Goal: Task Accomplishment & Management: Use online tool/utility

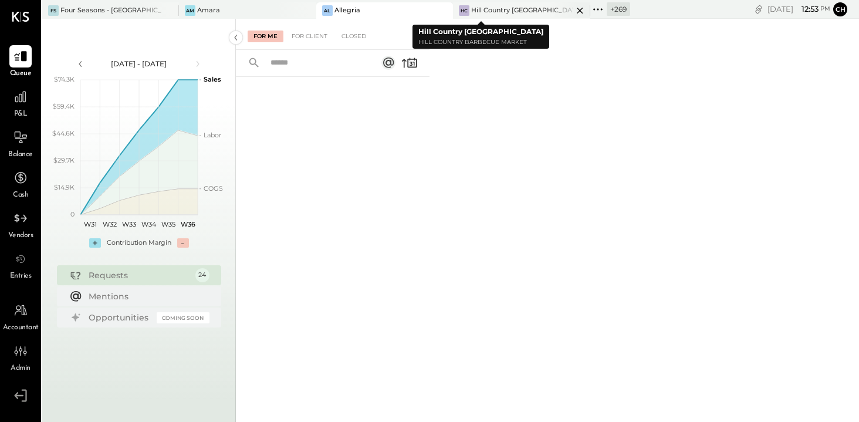
click at [573, 8] on icon at bounding box center [580, 11] width 15 height 14
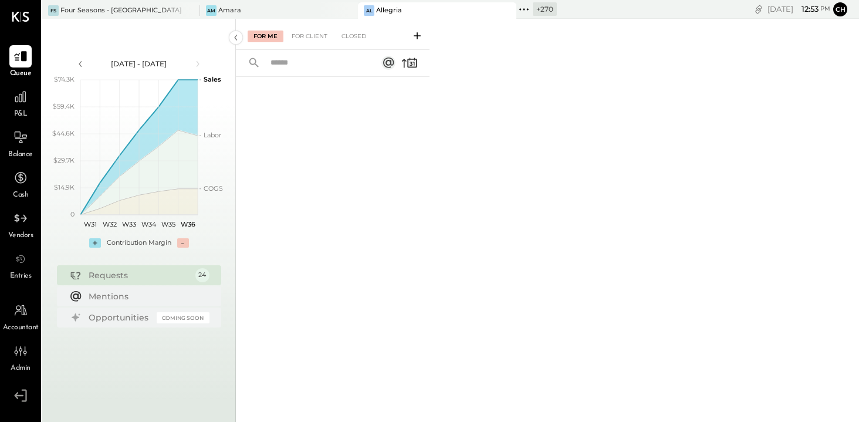
click at [523, 9] on icon at bounding box center [524, 9] width 2 height 2
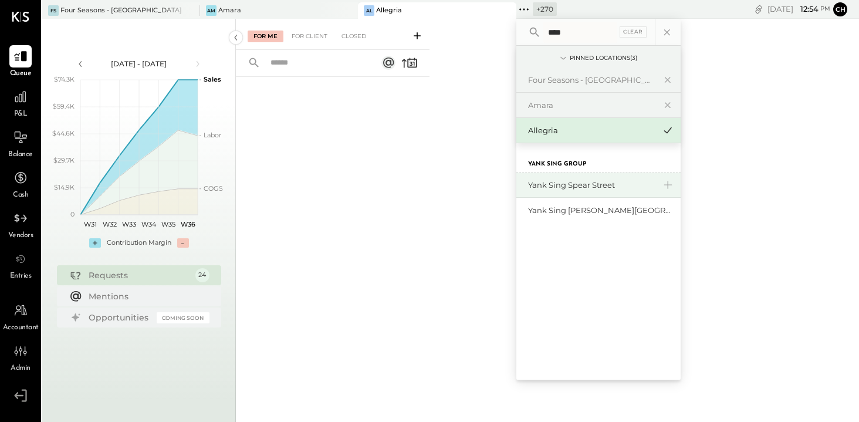
type input "****"
click at [541, 178] on div "Yank Sing Spear Street" at bounding box center [598, 185] width 164 height 25
click at [541, 181] on div "Yank Sing Spear Street" at bounding box center [591, 185] width 127 height 11
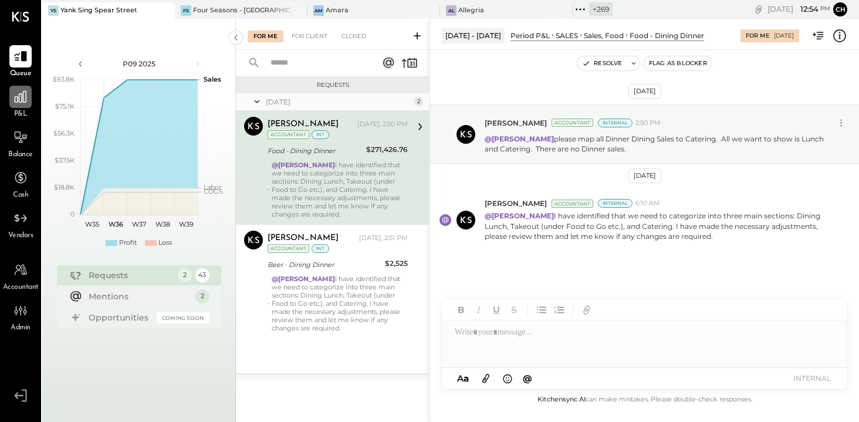
click at [22, 97] on icon at bounding box center [21, 97] width 12 height 12
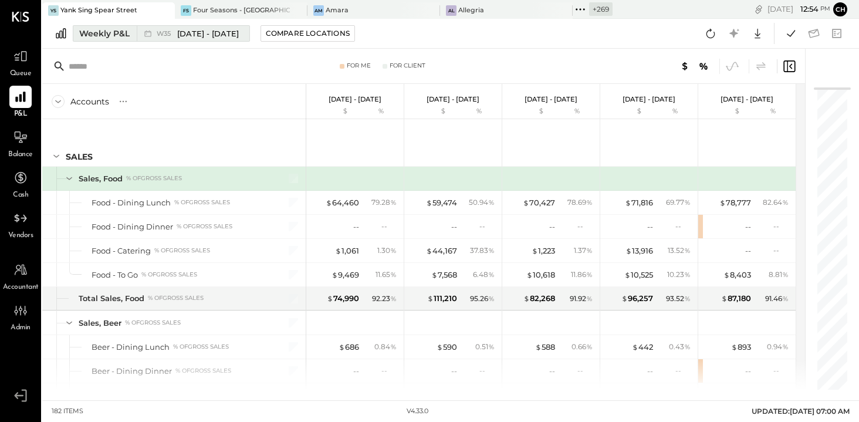
click at [167, 32] on span "W35" at bounding box center [166, 34] width 18 height 6
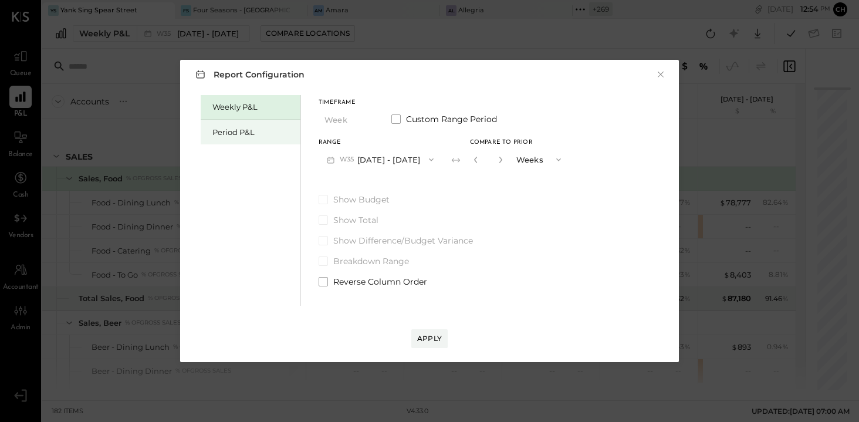
click at [259, 132] on div "Period P&L" at bounding box center [253, 132] width 82 height 11
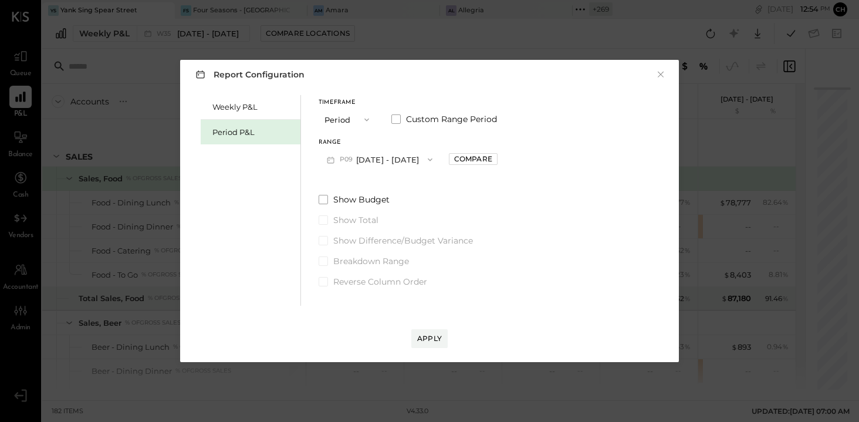
click at [391, 157] on button "P09 [DATE] - [DATE]" at bounding box center [380, 159] width 122 height 22
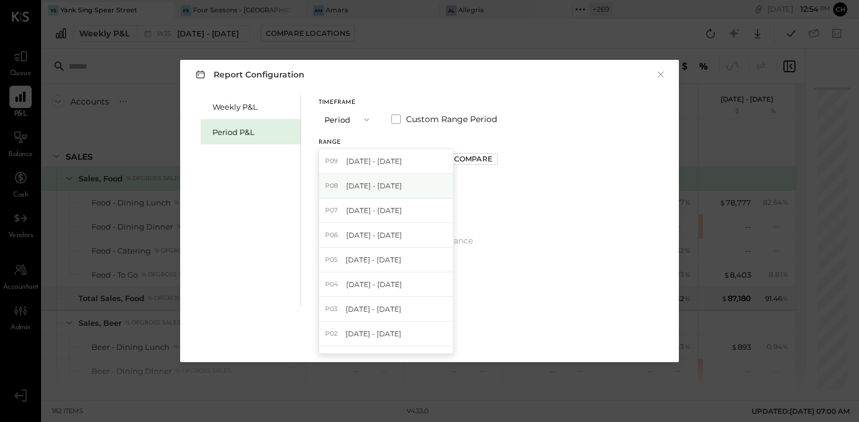
click at [394, 184] on span "[DATE] - [DATE]" at bounding box center [374, 186] width 56 height 10
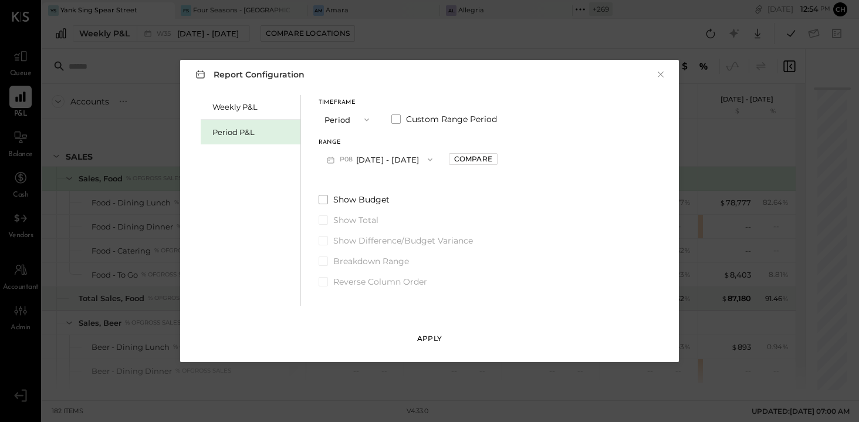
click at [434, 340] on div "Apply" at bounding box center [429, 338] width 25 height 10
